Goal: Answer question/provide support

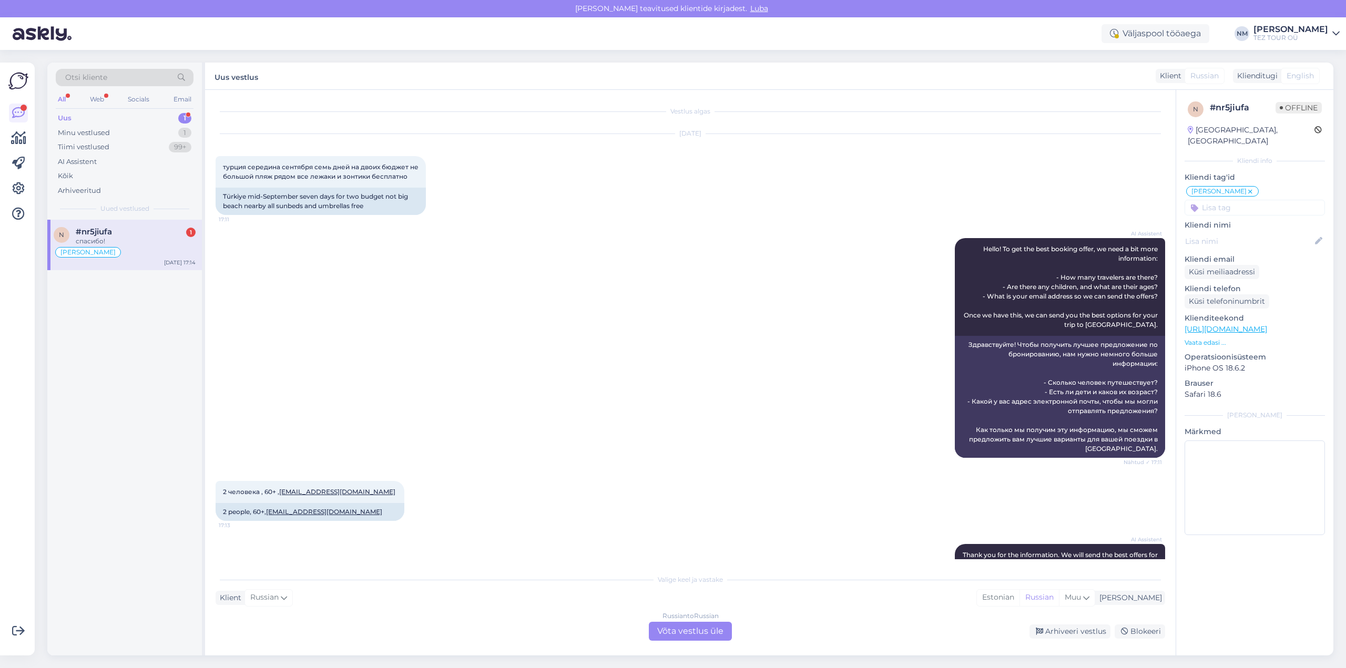
drag, startPoint x: 701, startPoint y: 629, endPoint x: 839, endPoint y: 570, distance: 150.0
click at [702, 629] on div "Russian to Russian Võta vestlus üle" at bounding box center [690, 631] width 83 height 19
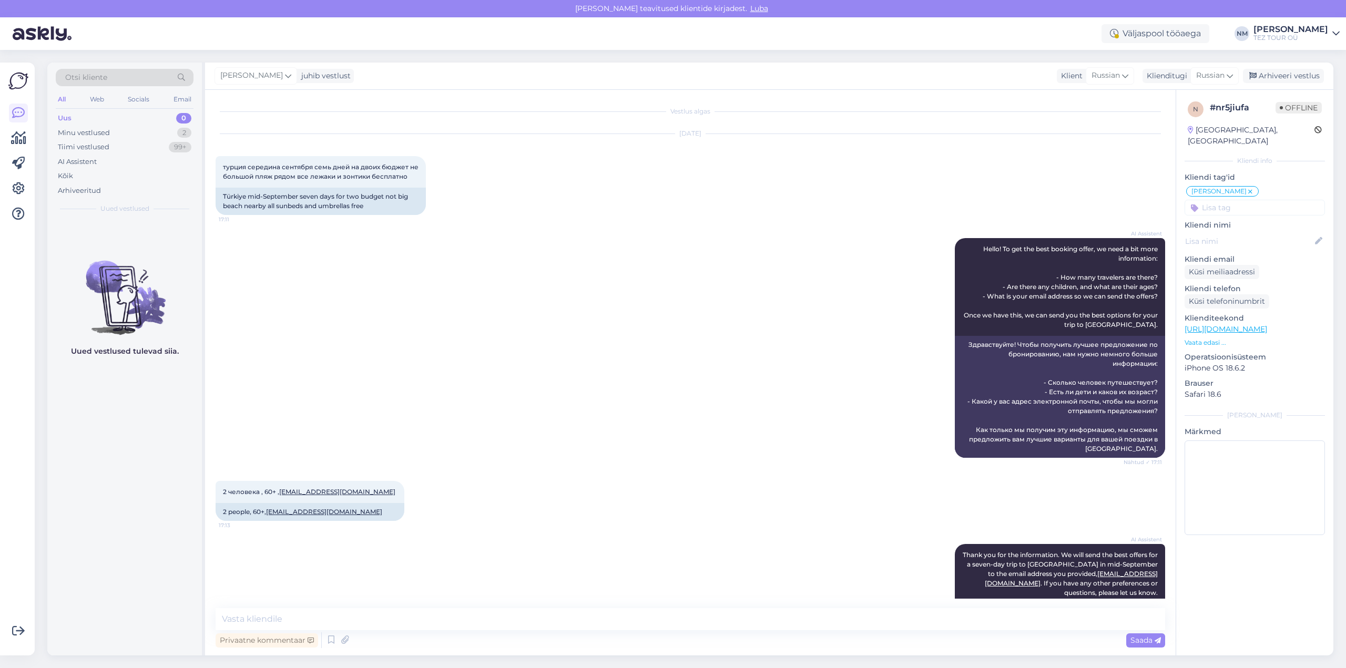
click at [1249, 200] on input at bounding box center [1255, 208] width 140 height 16
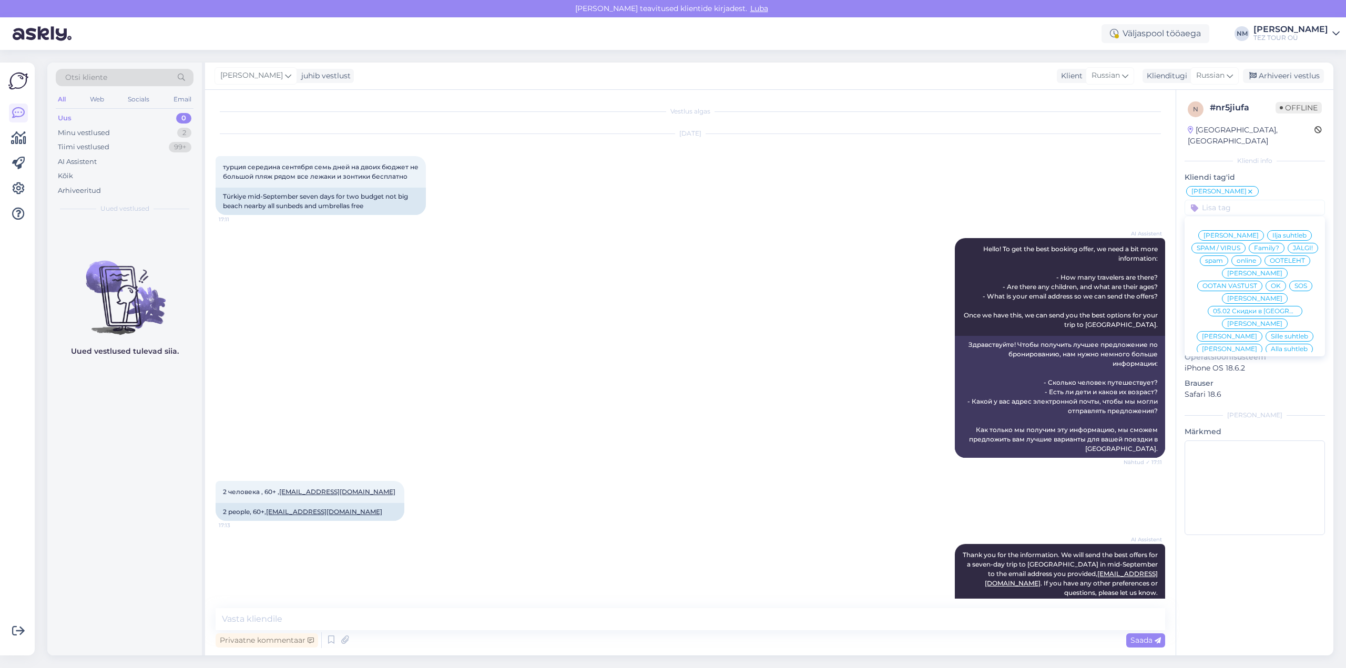
click at [1259, 371] on span "[PERSON_NAME]" at bounding box center [1254, 374] width 55 height 6
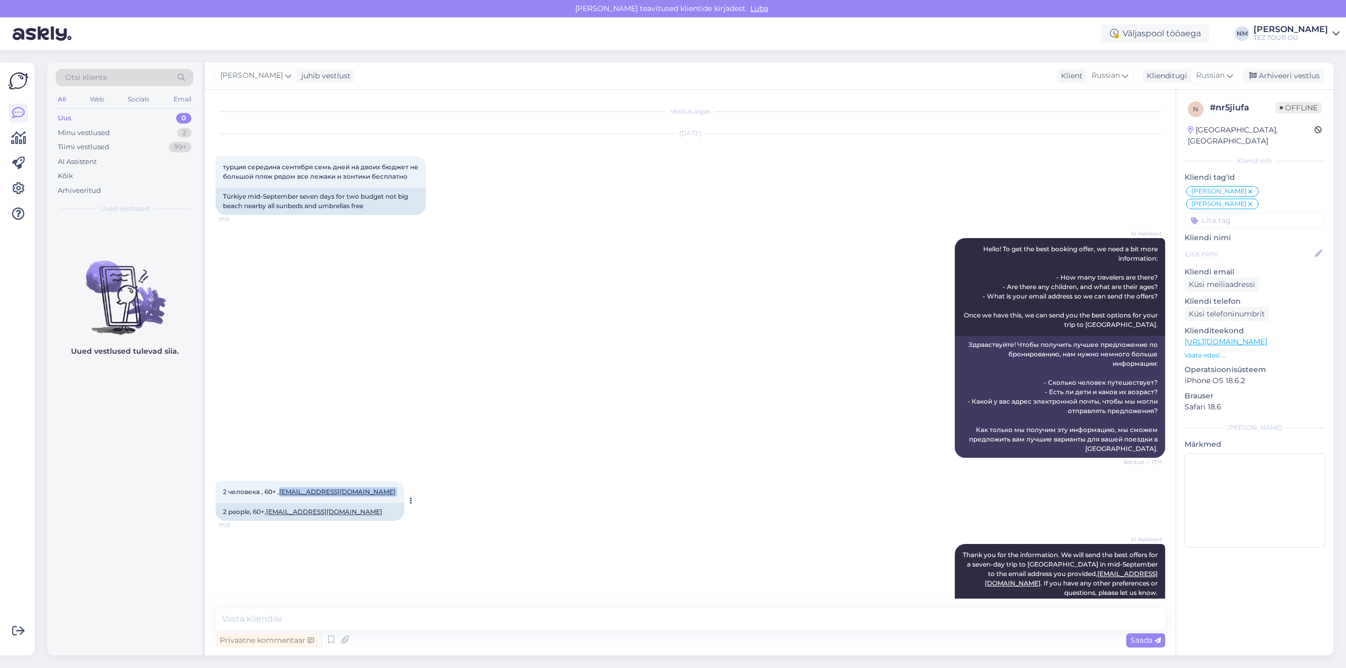
drag, startPoint x: 336, startPoint y: 494, endPoint x: 282, endPoint y: 495, distance: 53.6
click at [282, 495] on span "2 человека , 60+ , [EMAIL_ADDRESS][DOMAIN_NAME]" at bounding box center [310, 492] width 174 height 8
copy span "[EMAIL_ADDRESS][DOMAIN_NAME]"
click at [314, 622] on textarea at bounding box center [691, 619] width 950 height 22
type textarea "Добрый вечер! Благодарим Вас за обращение."
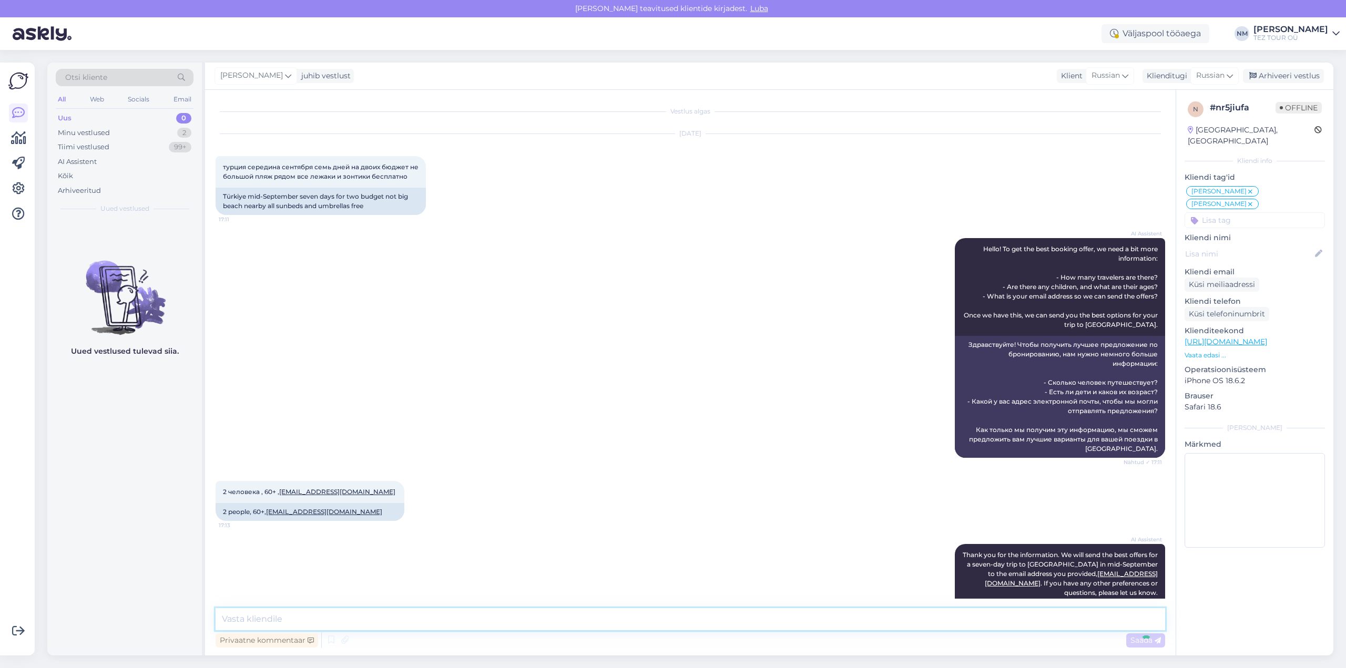
scroll to position [181, 0]
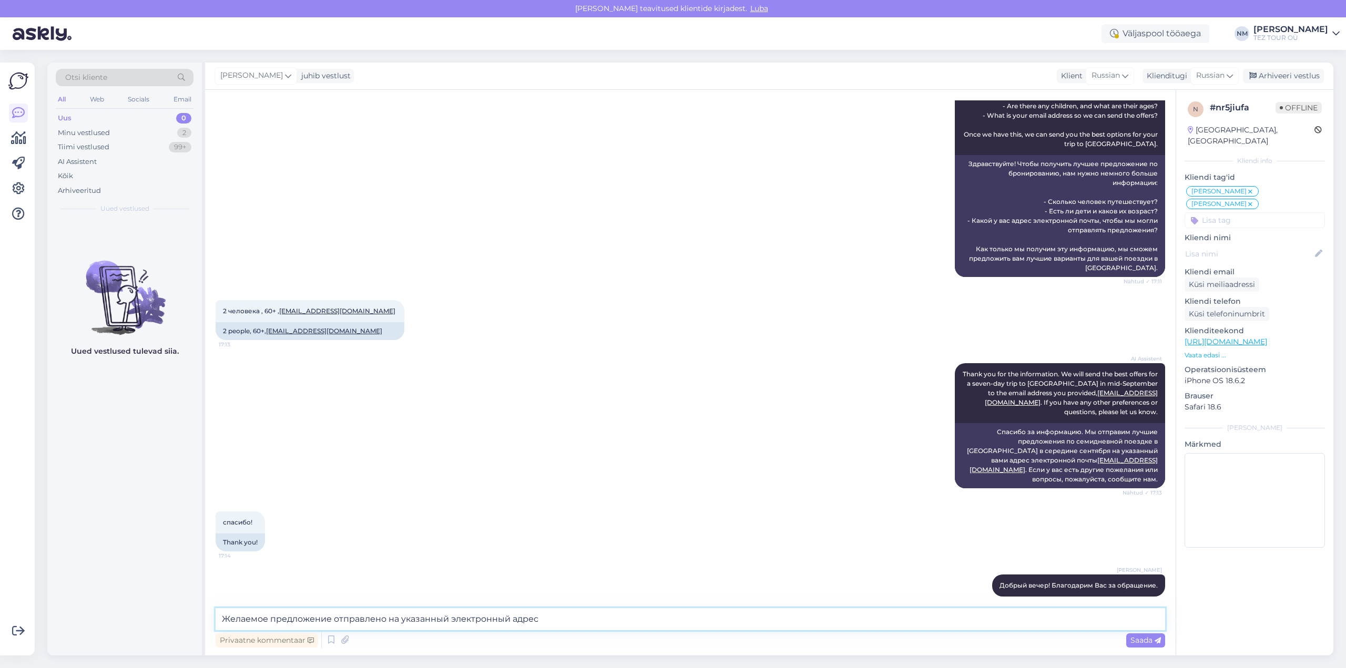
type textarea "Желаемое предложение отправлено на указанный электронный адрес."
